Goal: Find contact information: Obtain details needed to contact an individual or organization

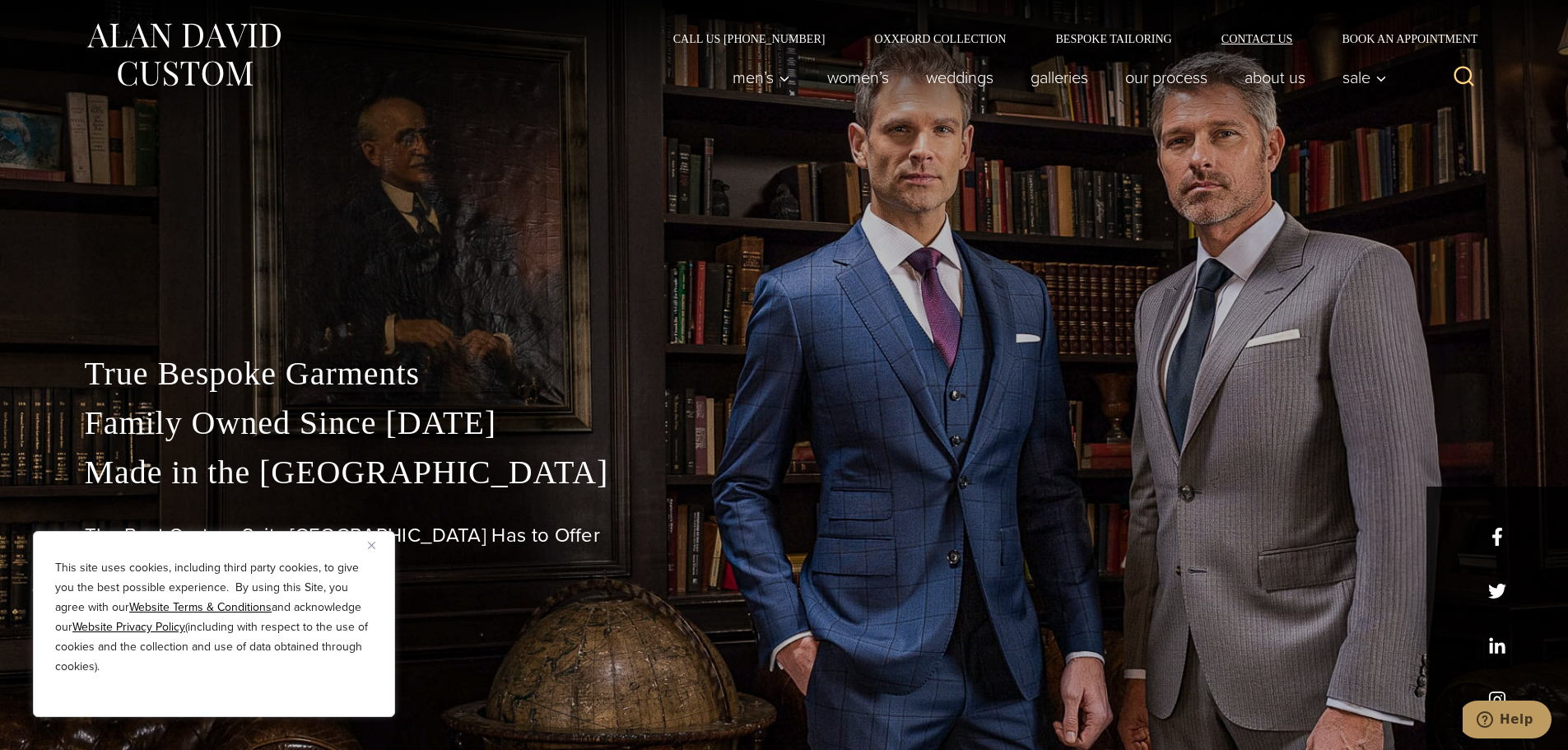
click at [1230, 39] on link "Contact Us" at bounding box center [1258, 38] width 121 height 11
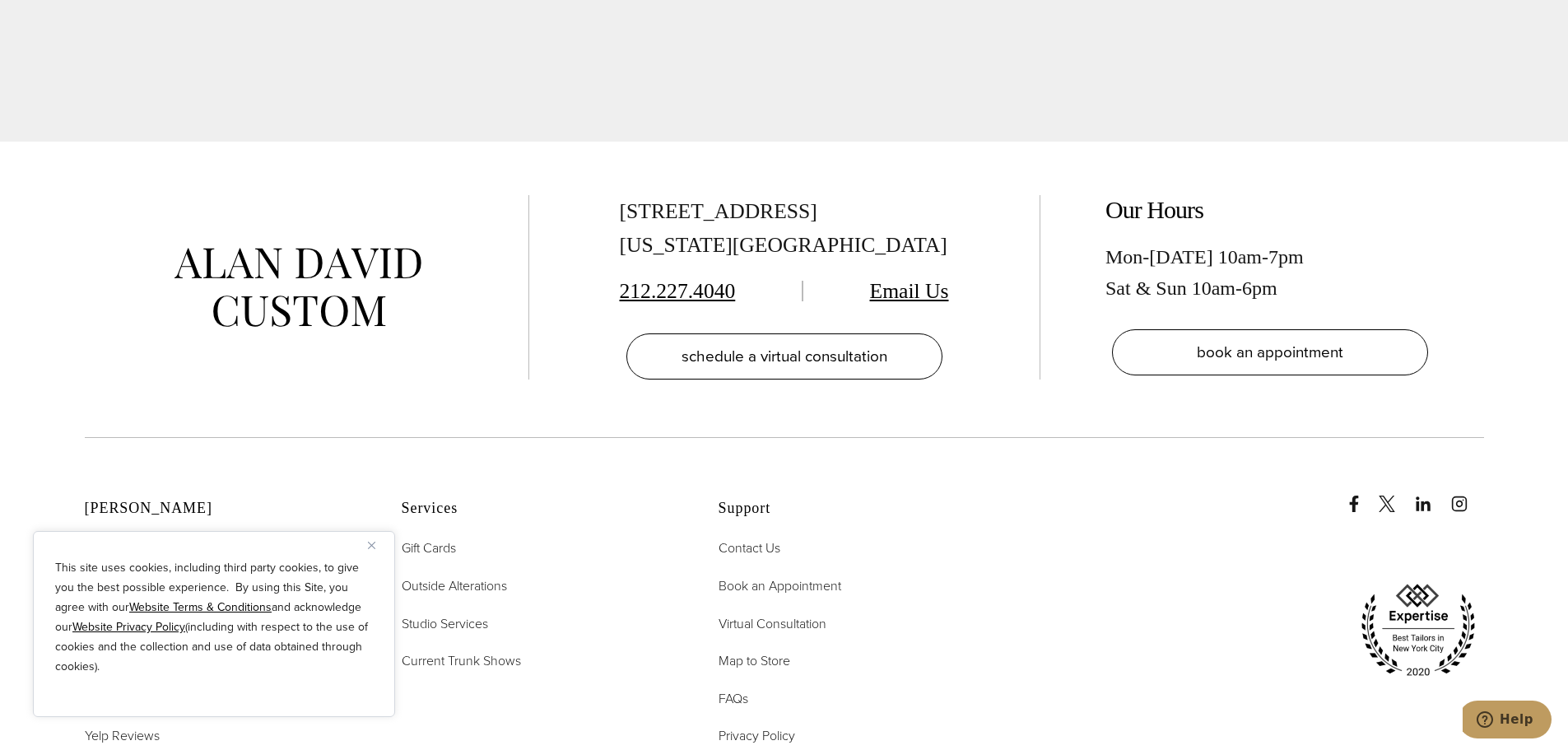
scroll to position [6529, 0]
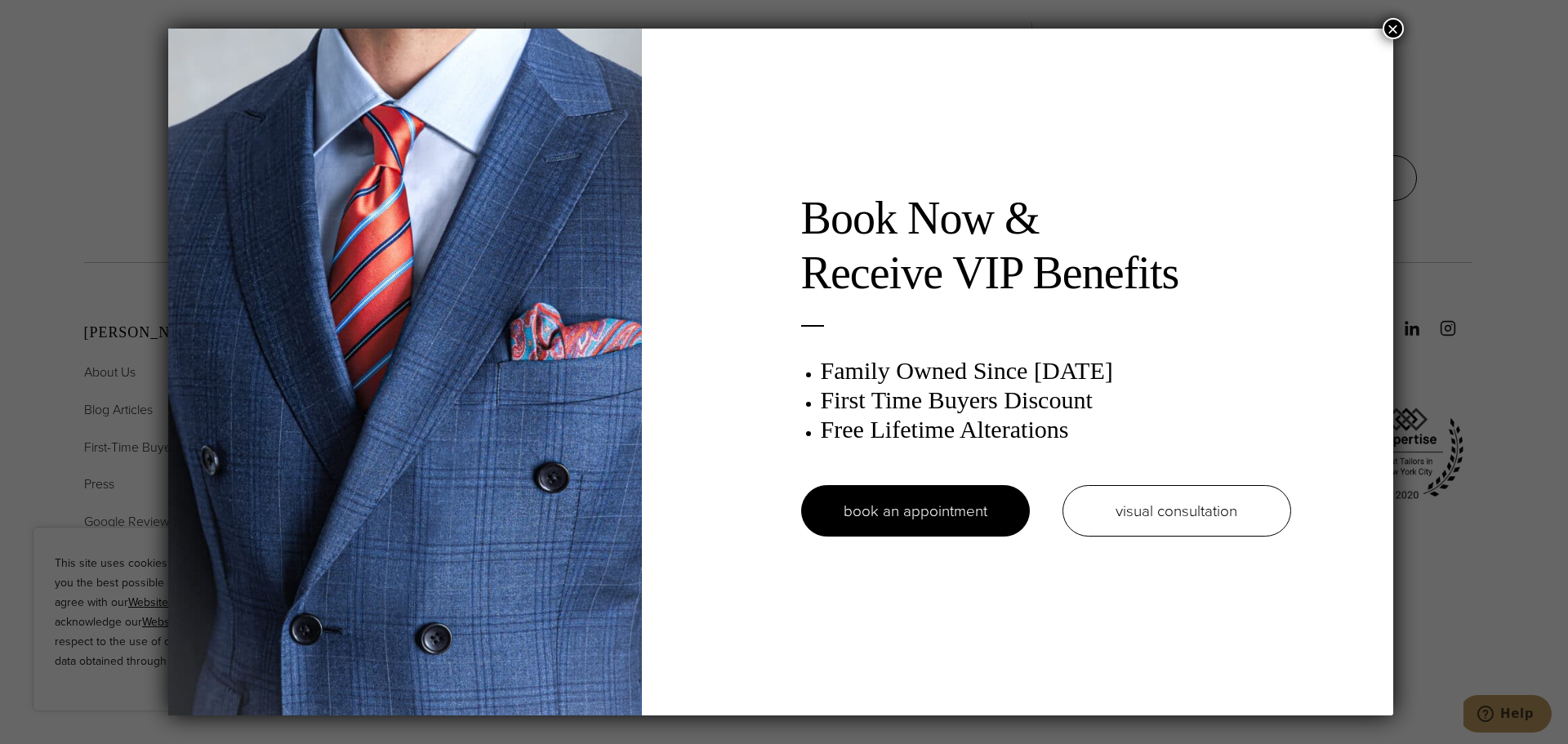
click at [1392, 20] on button "×" at bounding box center [1392, 28] width 21 height 21
